Goal: Task Accomplishment & Management: Manage account settings

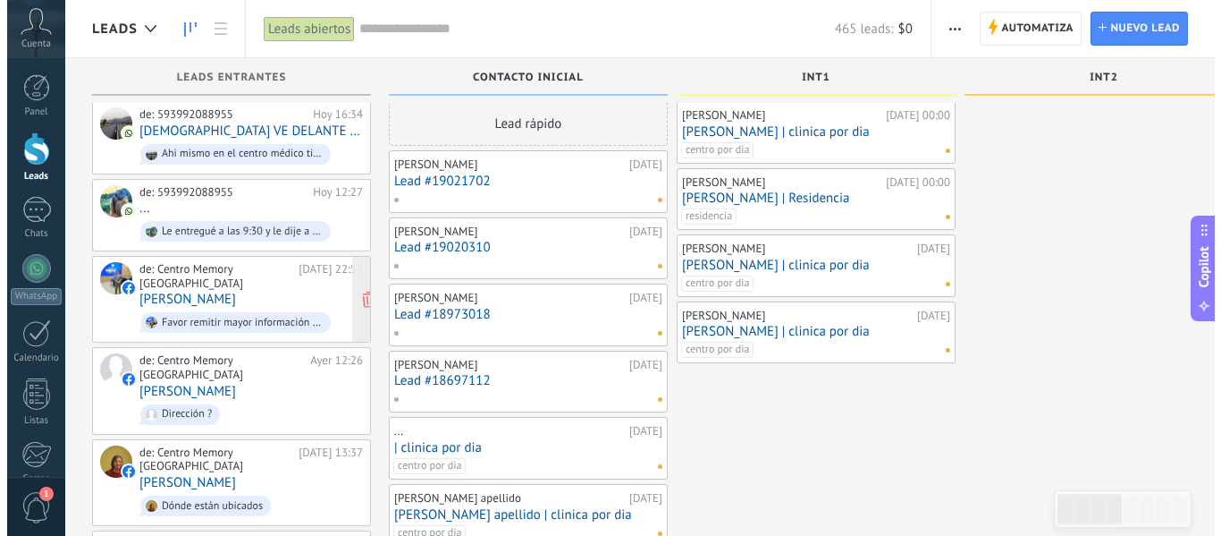
scroll to position [18, 0]
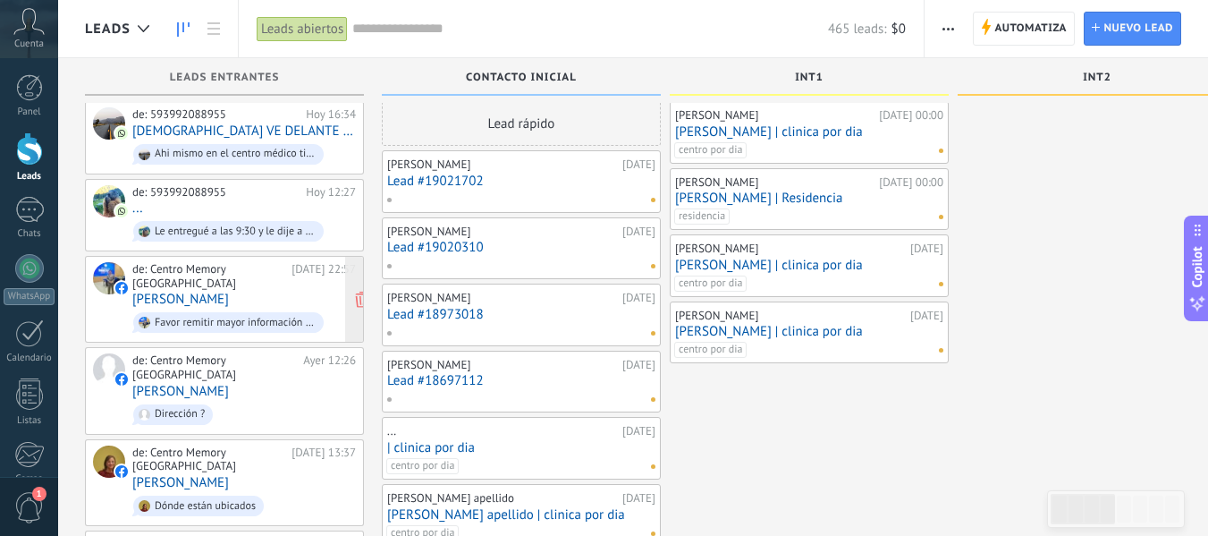
click at [262, 274] on div "de: Centro Memory [GEOGRAPHIC_DATA] [DATE] 22:57 [PERSON_NAME] Favor remitir ma…" at bounding box center [244, 299] width 224 height 74
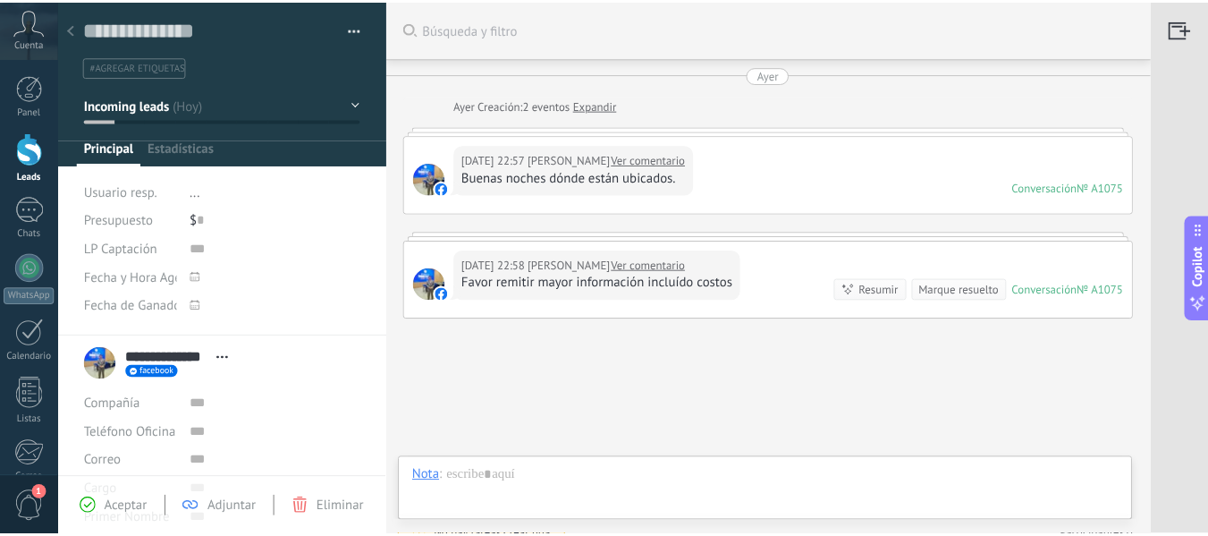
scroll to position [96, 0]
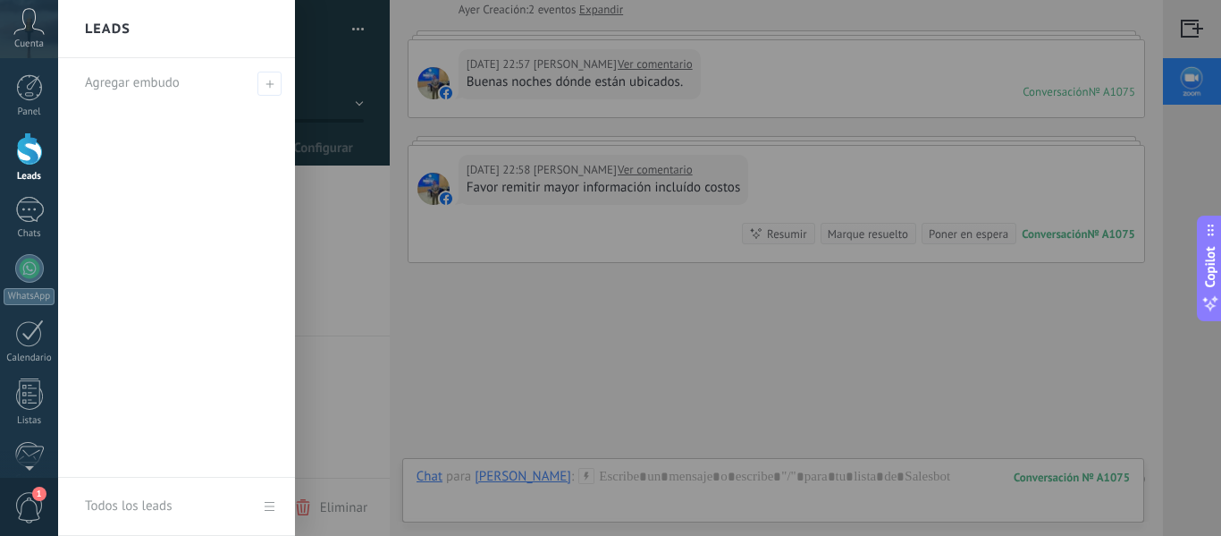
click at [26, 139] on div at bounding box center [29, 148] width 27 height 33
